Goal: Find specific page/section: Find specific page/section

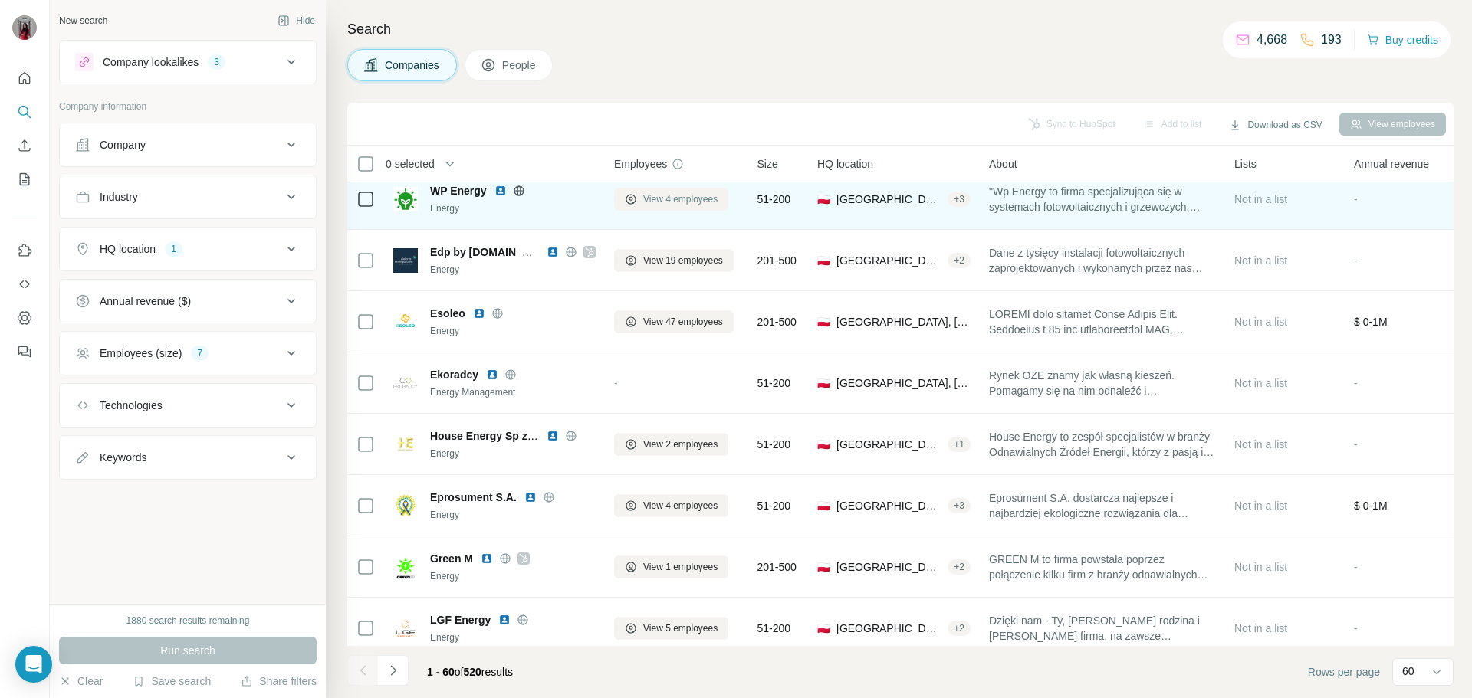
scroll to position [307, 0]
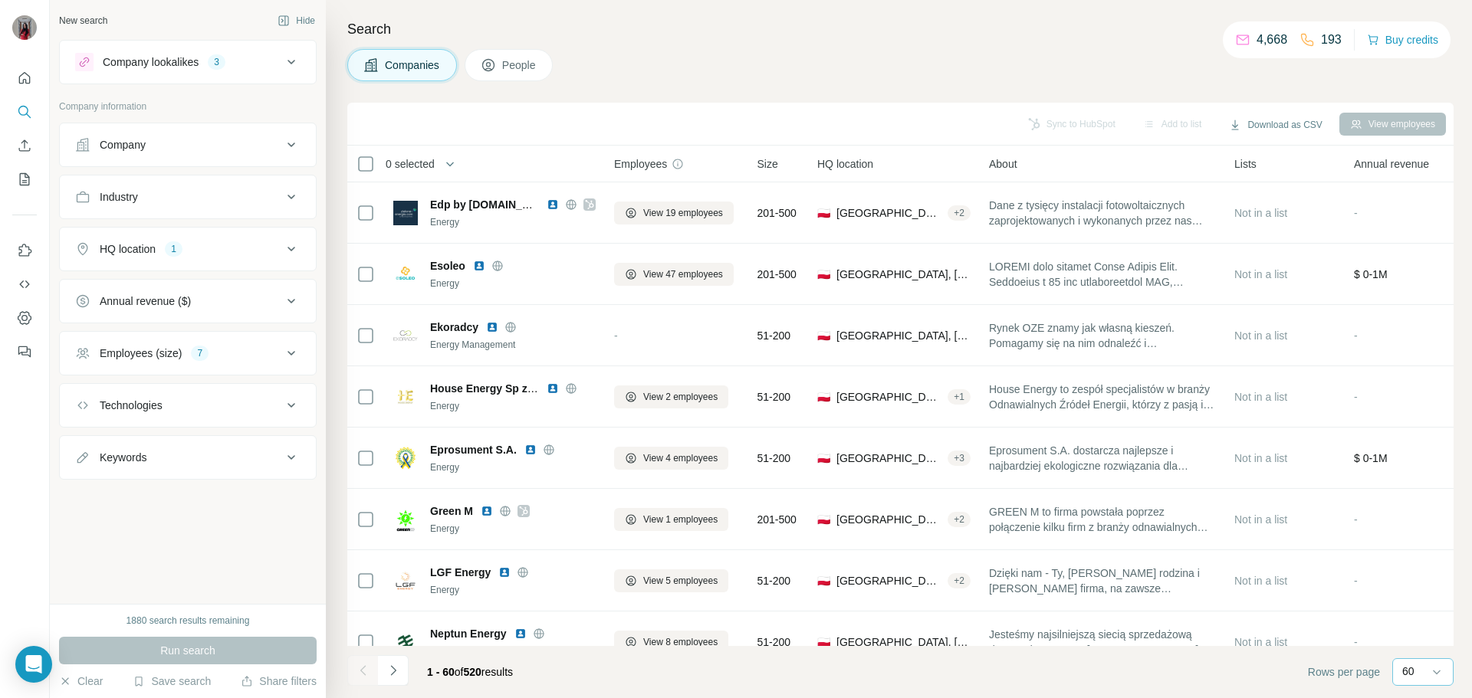
click at [1424, 665] on div "60" at bounding box center [1421, 671] width 38 height 15
click at [1063, 683] on footer "1 - 60 of 520 results Rows per page 60" at bounding box center [900, 672] width 1106 height 52
click at [392, 670] on icon "Navigate to next page" at bounding box center [393, 670] width 15 height 15
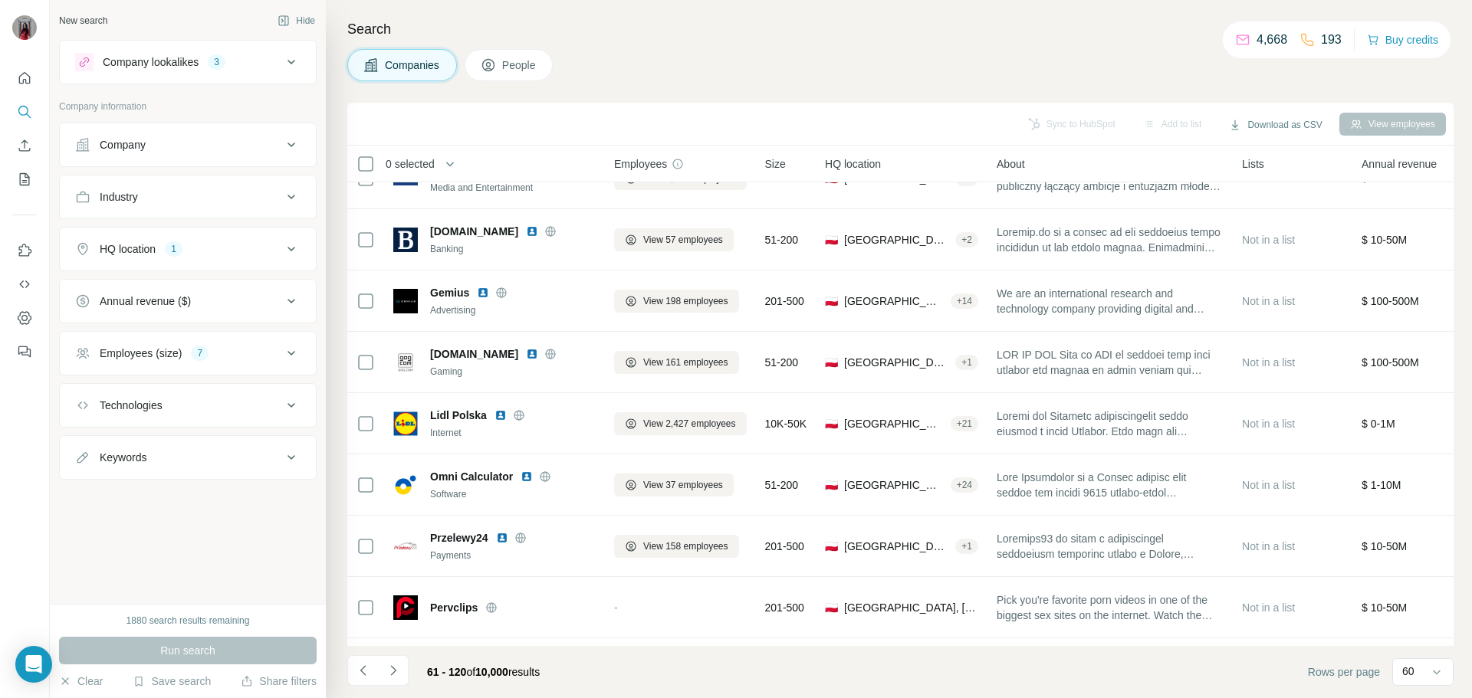
scroll to position [307, 0]
